Goal: Find contact information: Find contact information

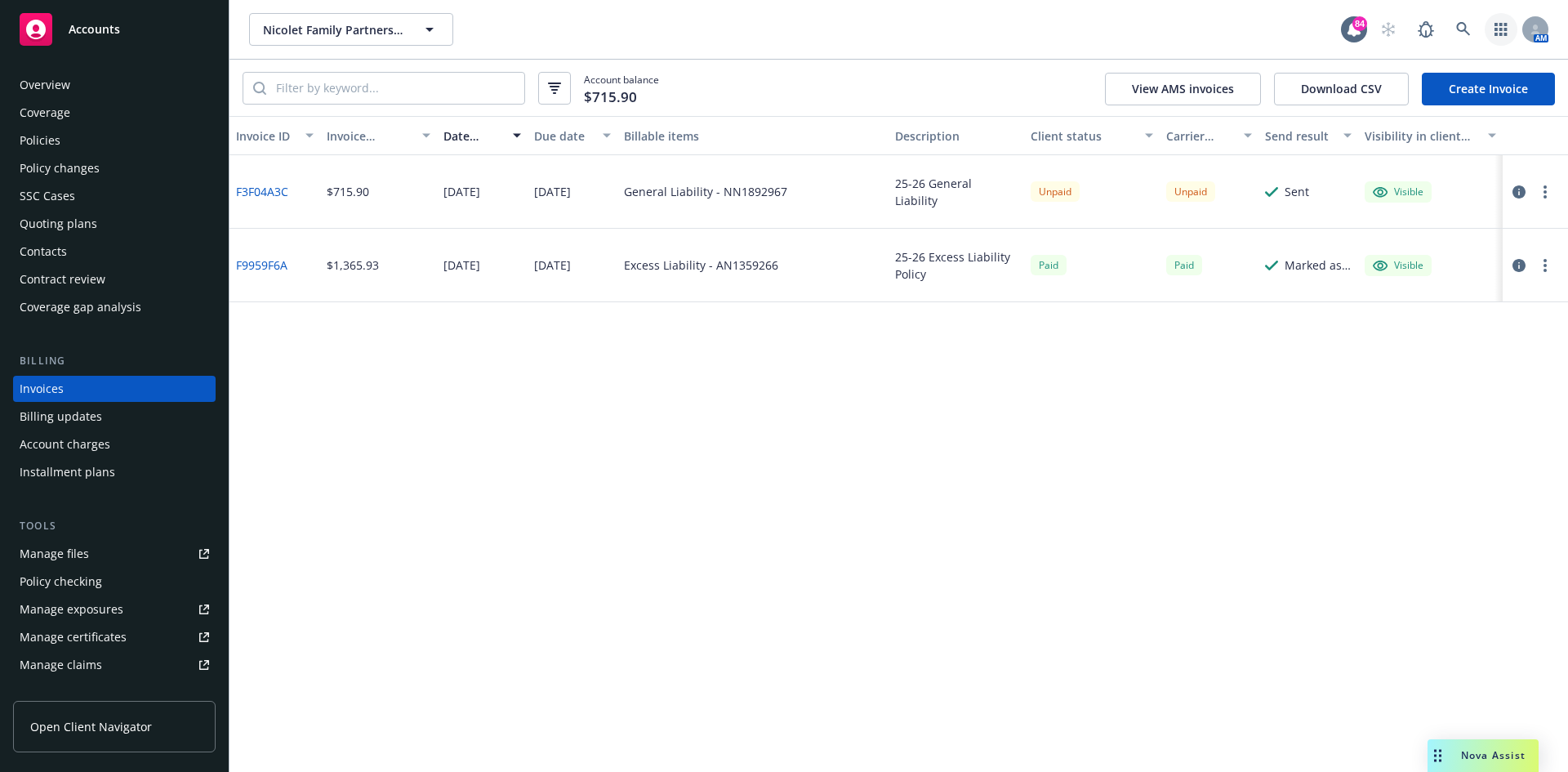
click at [1506, 26] on icon "button" at bounding box center [1501, 30] width 13 height 13
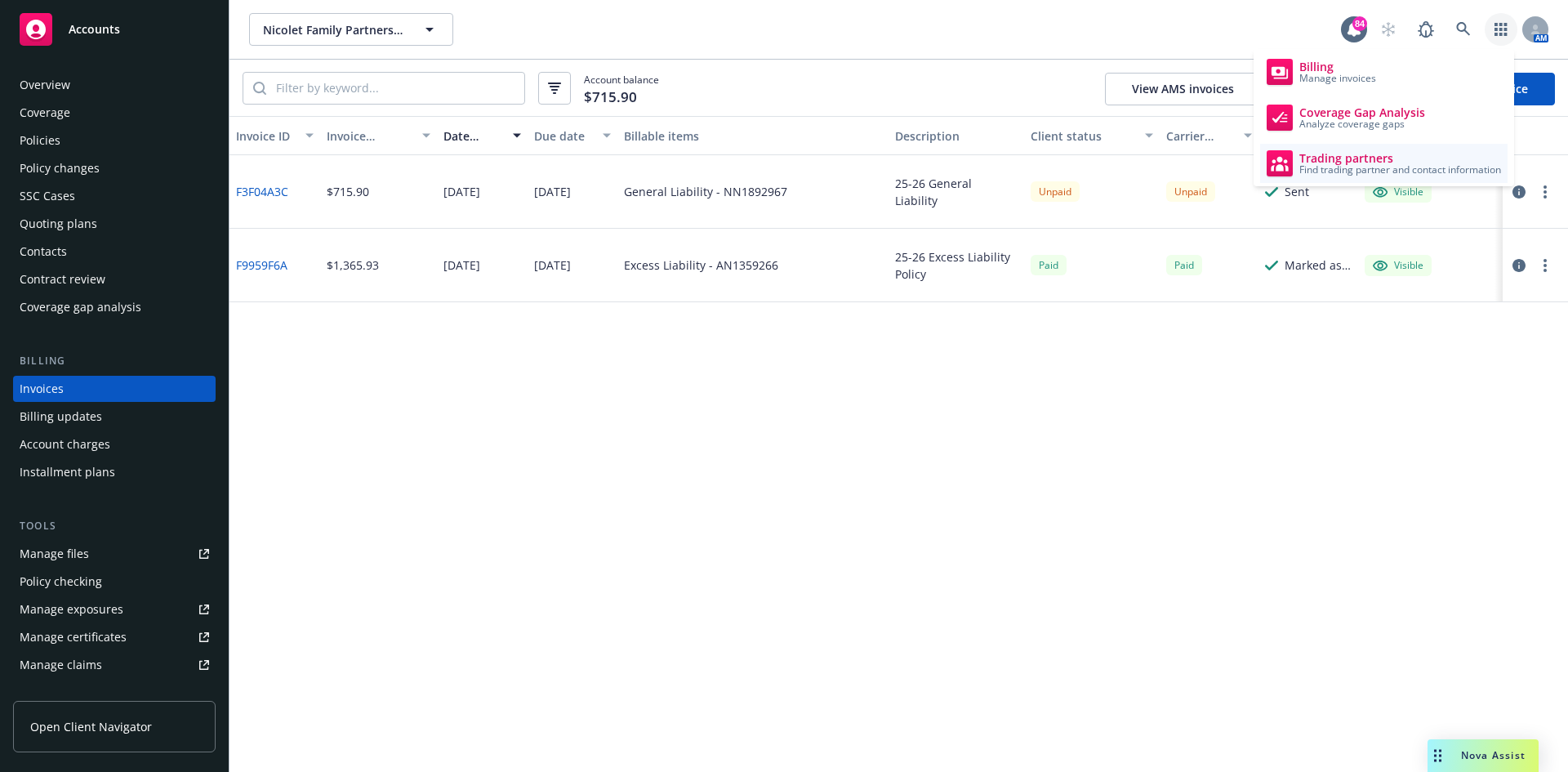
click at [1350, 157] on span "Trading partners" at bounding box center [1400, 159] width 202 height 13
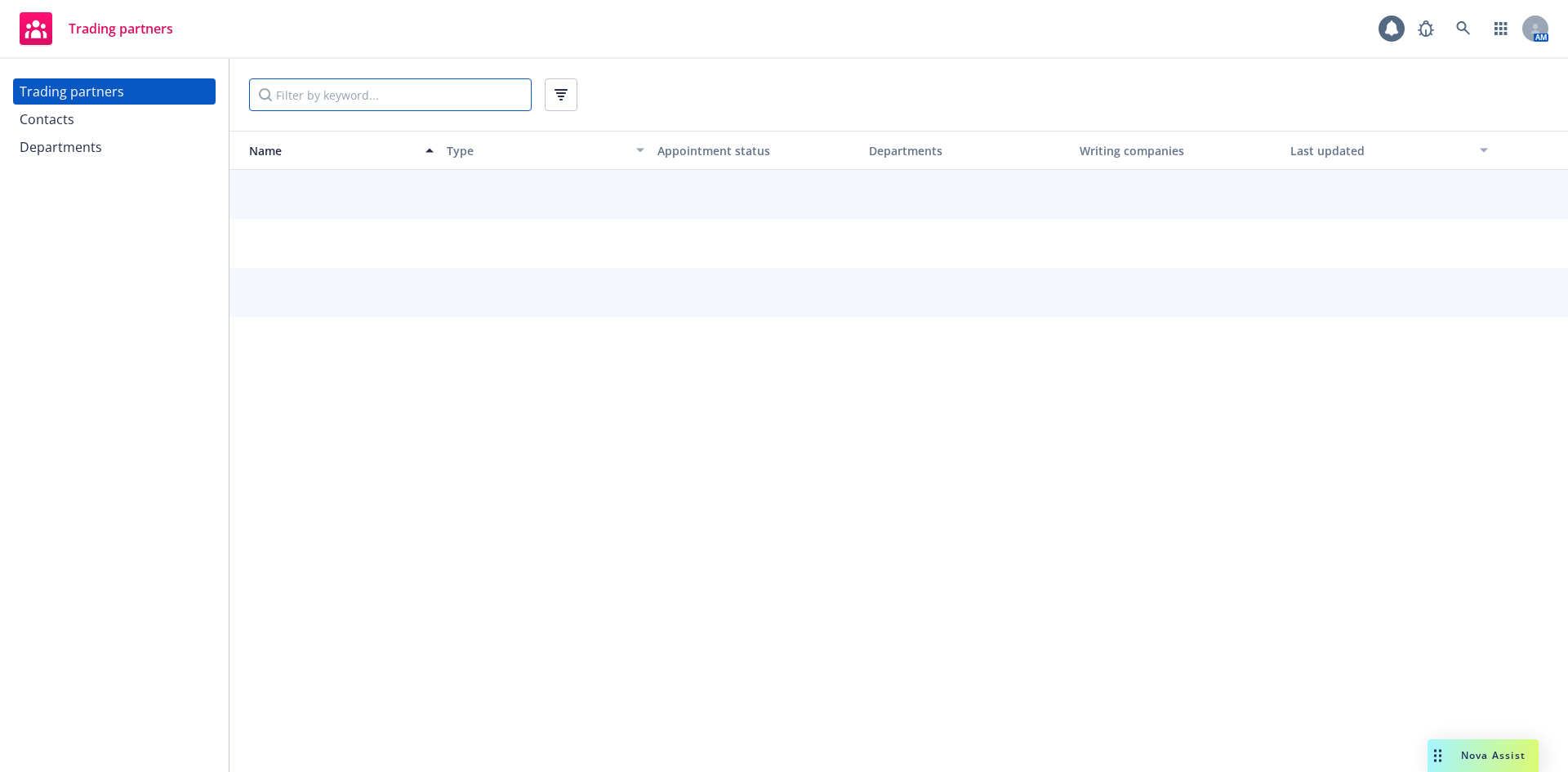
click at [439, 97] on input "Filter by keyword..." at bounding box center [390, 95] width 283 height 33
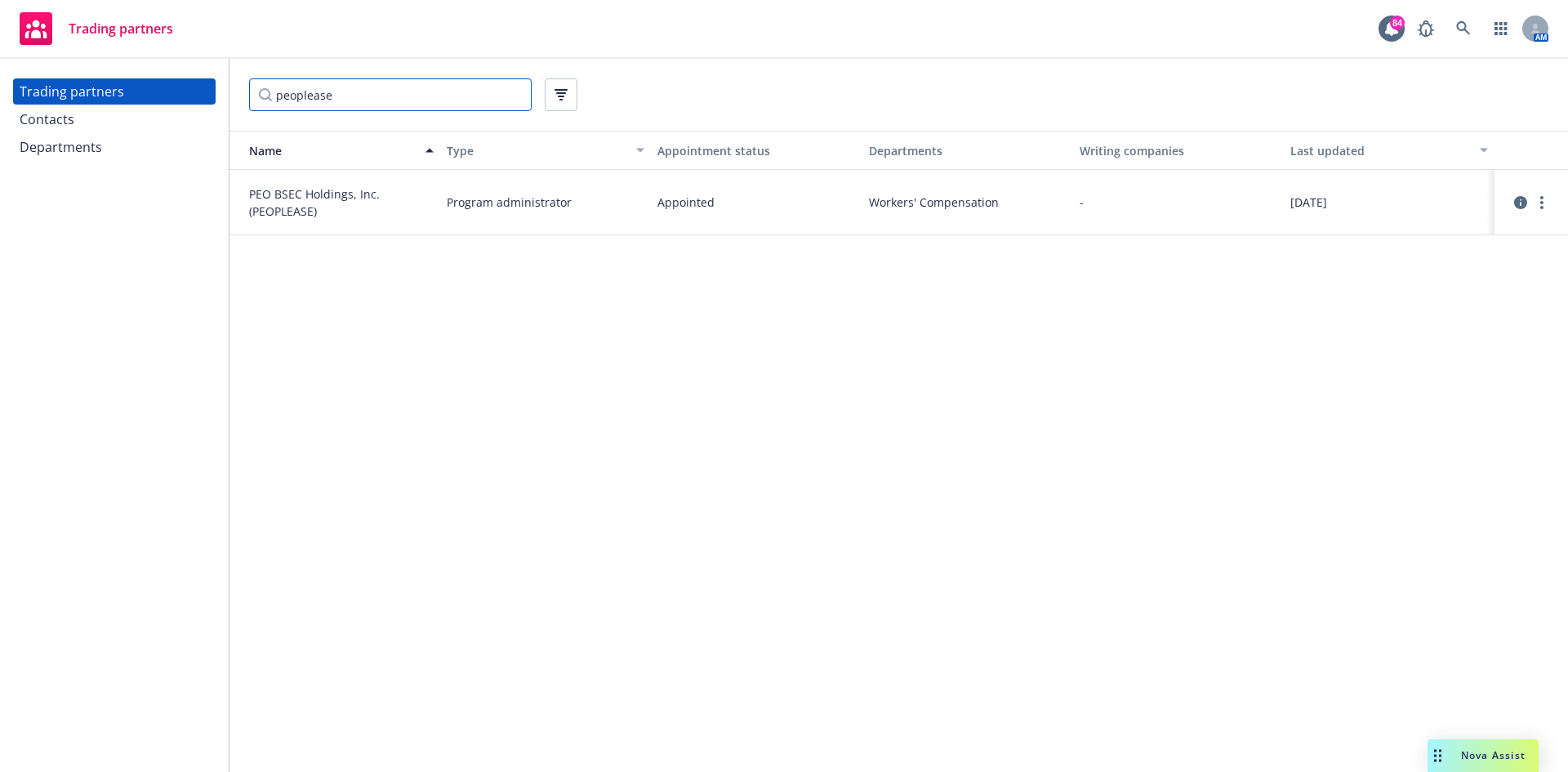
type input "peoplease"
click at [89, 117] on div "Contacts" at bounding box center [114, 119] width 189 height 26
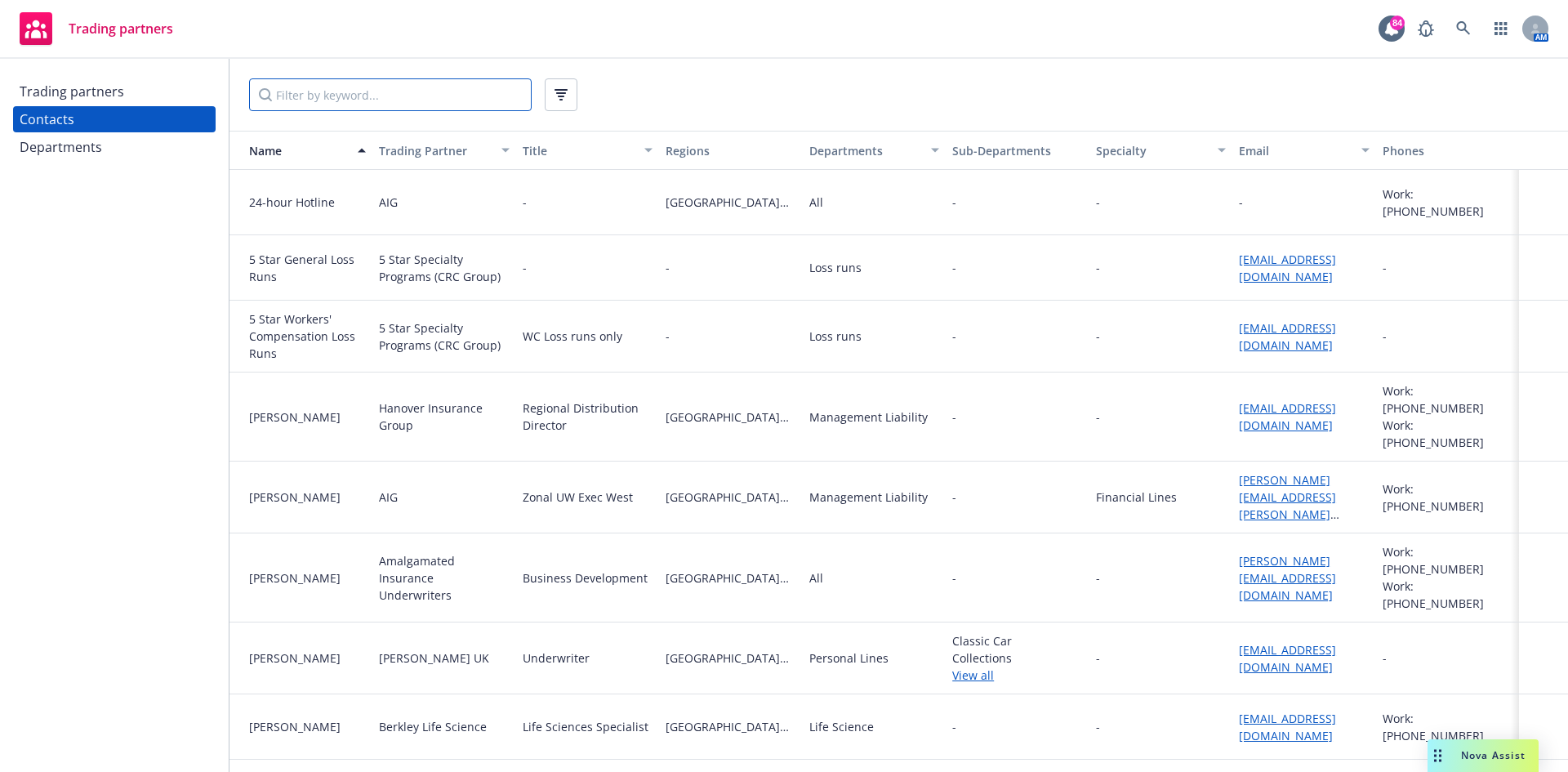
click at [409, 89] on input "Filter by keyword..." at bounding box center [390, 95] width 283 height 33
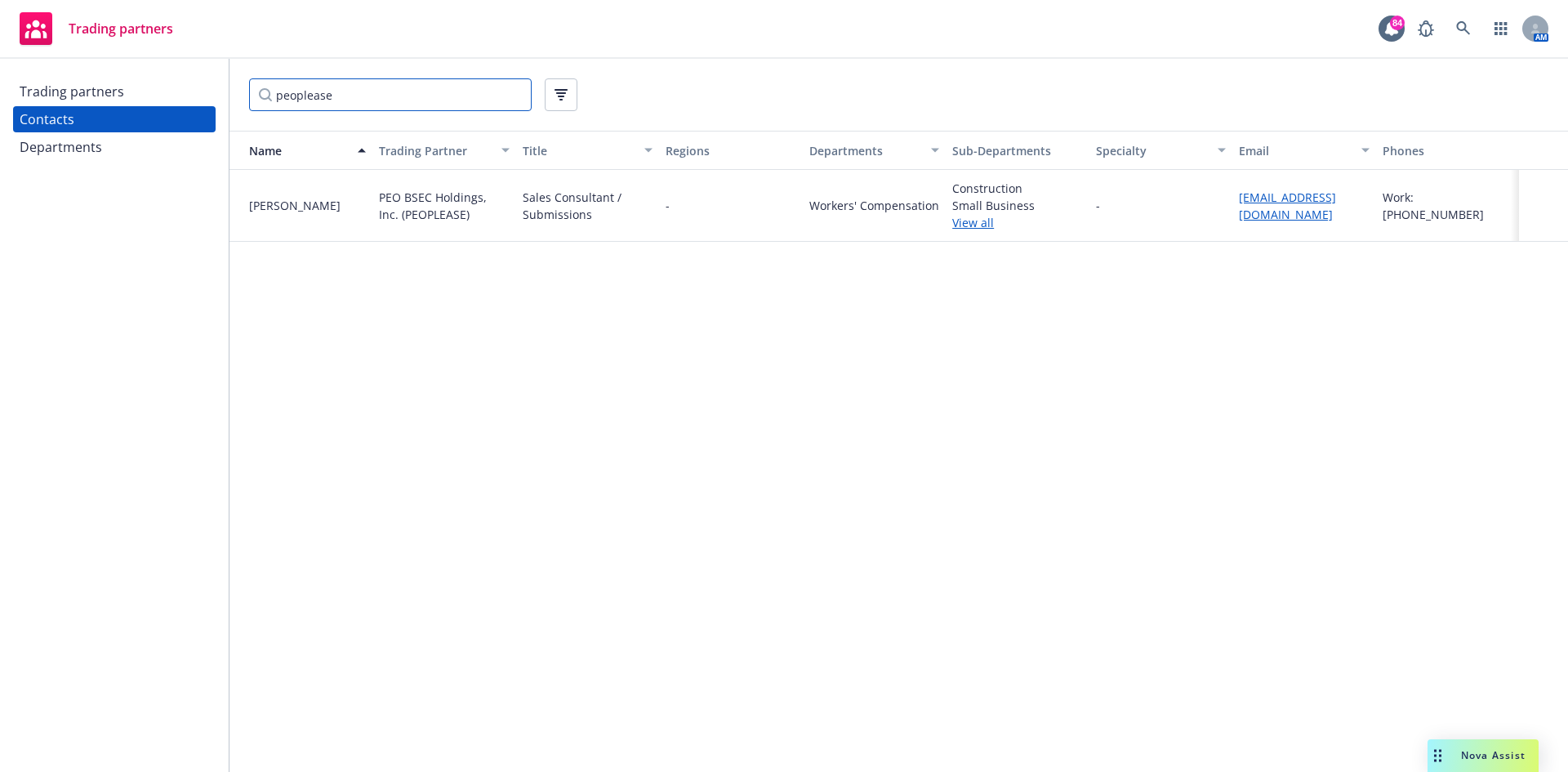
type input "peoplease"
